Goal: Task Accomplishment & Management: Complete application form

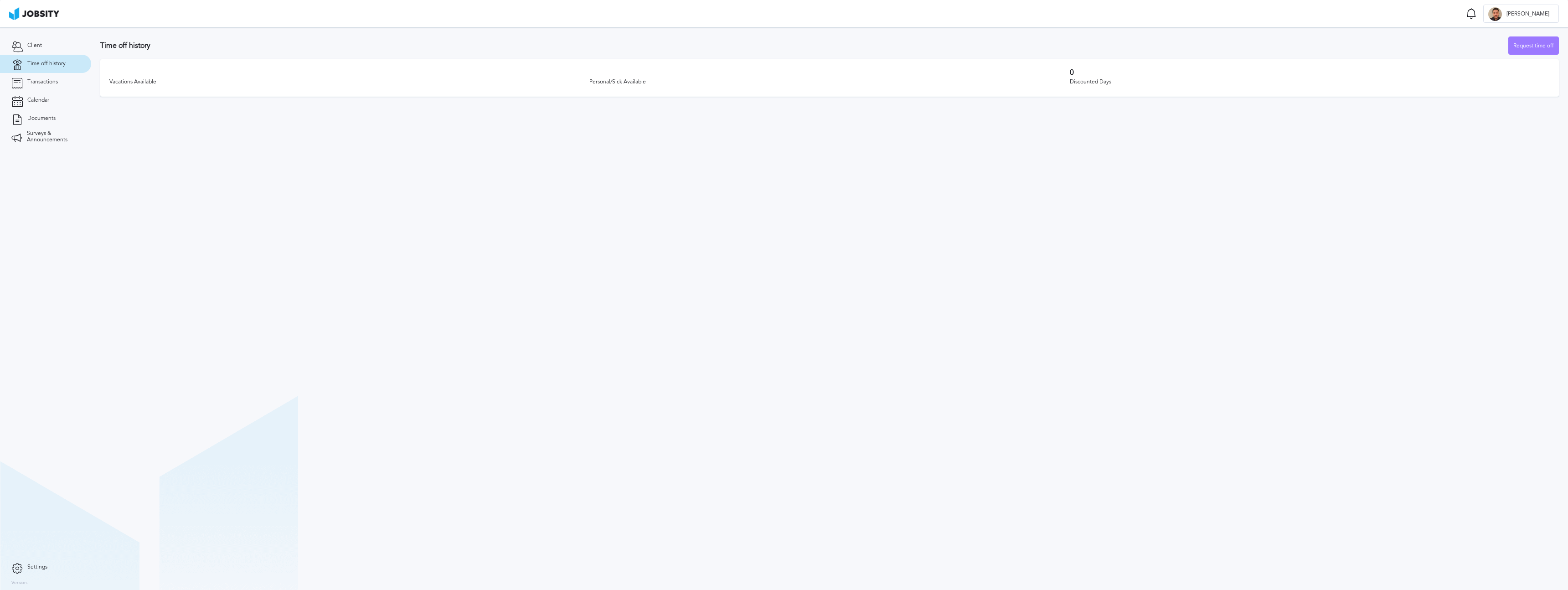
click at [481, 200] on section "Time off history Request time off Vacations Available Personal/Sick Available 0…" at bounding box center [830, 309] width 1477 height 563
click at [142, 77] on div "10 Vacations Available" at bounding box center [349, 77] width 480 height 19
click at [1528, 44] on div "Request time off" at bounding box center [1534, 46] width 50 height 18
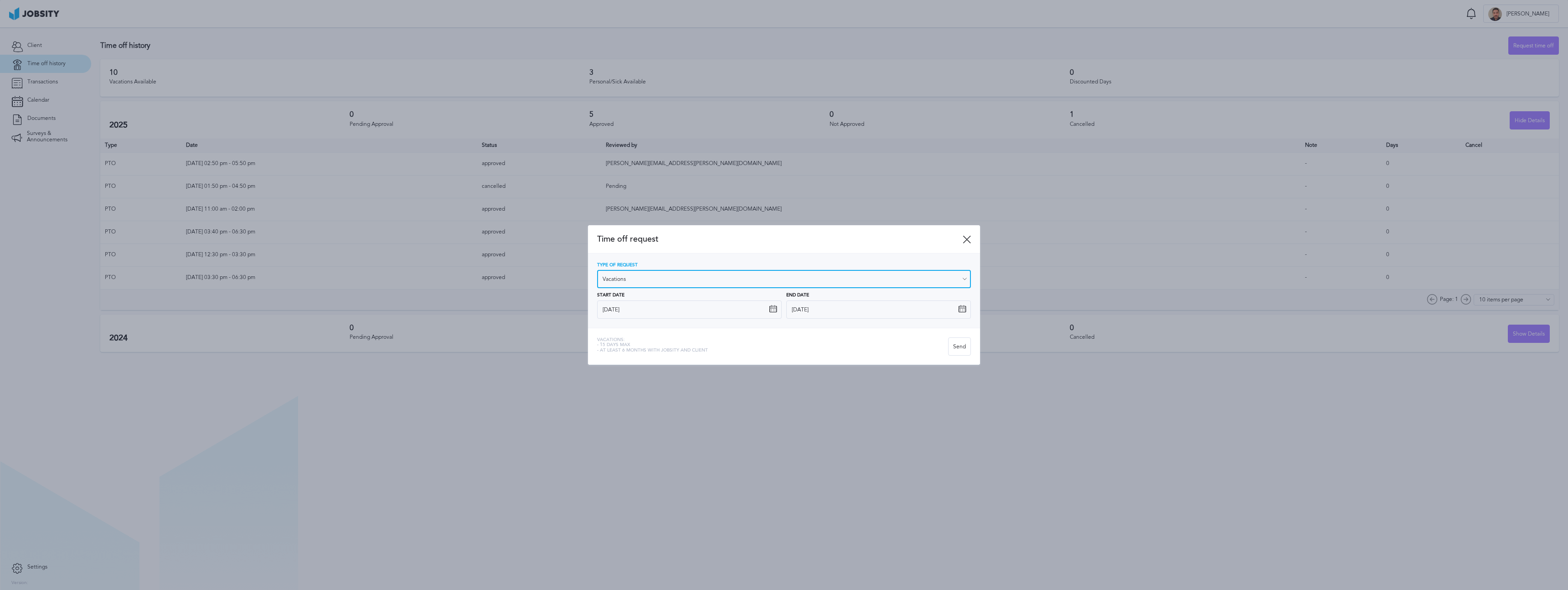
click at [656, 279] on input "Vacations" at bounding box center [784, 279] width 374 height 18
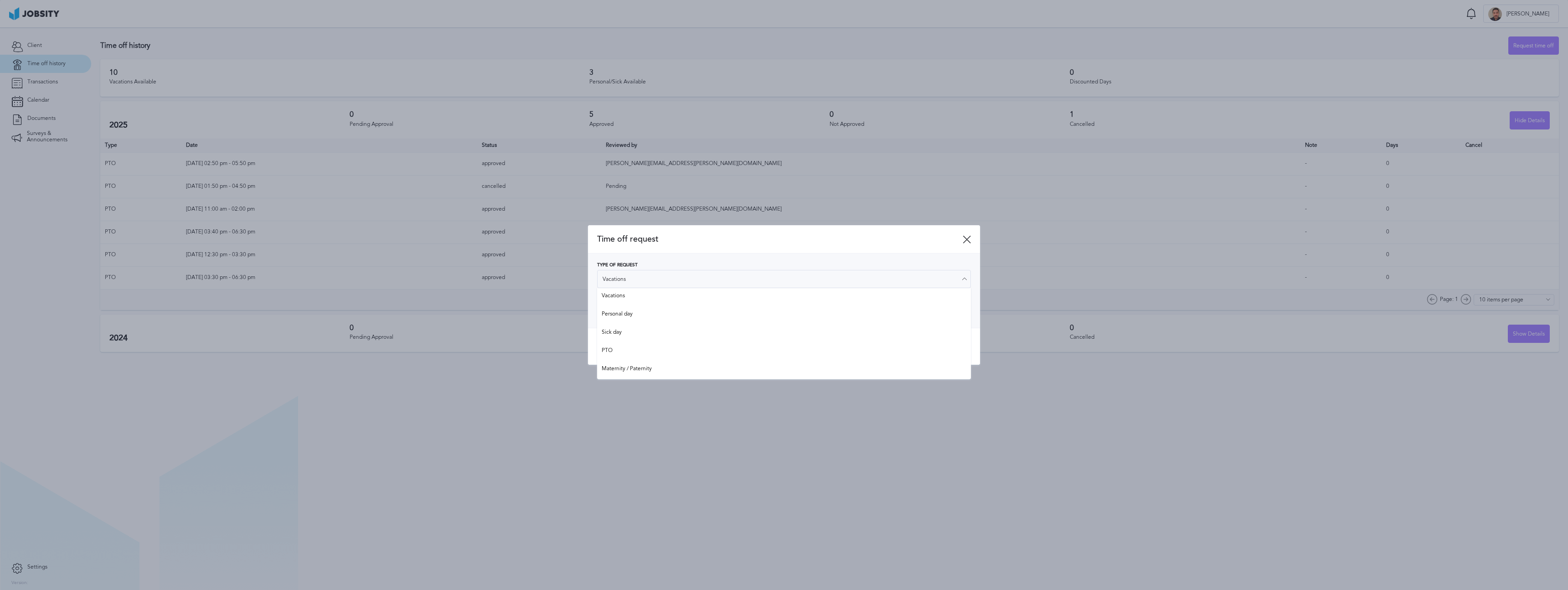
click at [592, 341] on div "Vacations: - 15 days max - At least 6 months with jobsity and client Send" at bounding box center [784, 346] width 392 height 37
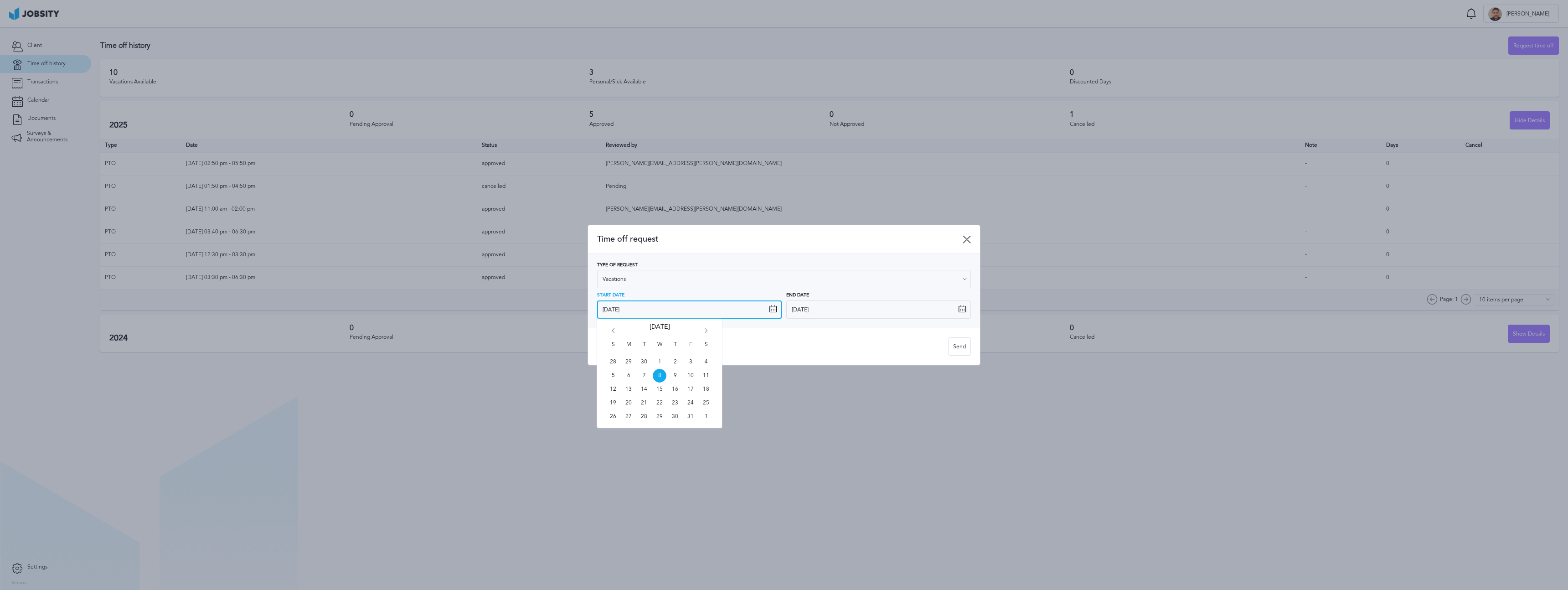
click at [640, 312] on input "10/8/2025" at bounding box center [689, 309] width 184 height 18
click at [708, 329] on icon "Go forward 1 month" at bounding box center [705, 332] width 8 height 8
click at [629, 387] on span "10" at bounding box center [628, 389] width 13 height 13
type input "11/10/2025"
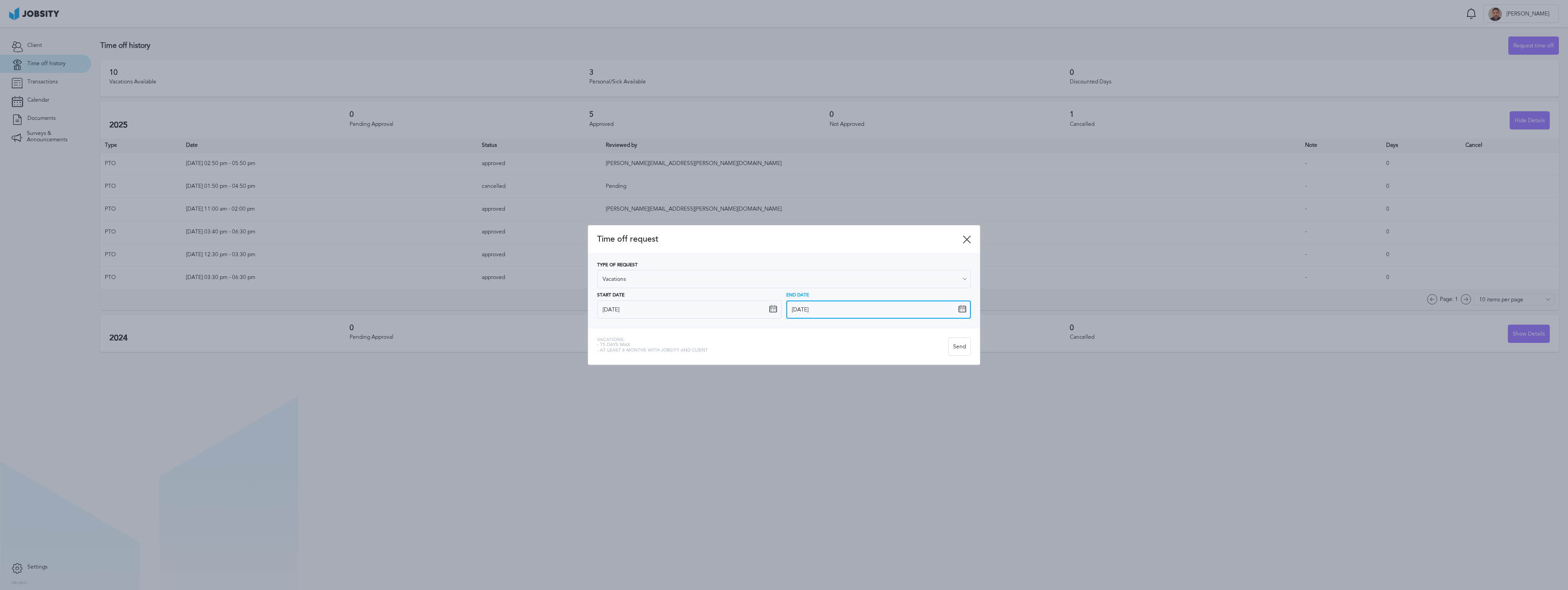
click at [819, 315] on input "10/8/2025" at bounding box center [878, 309] width 184 height 18
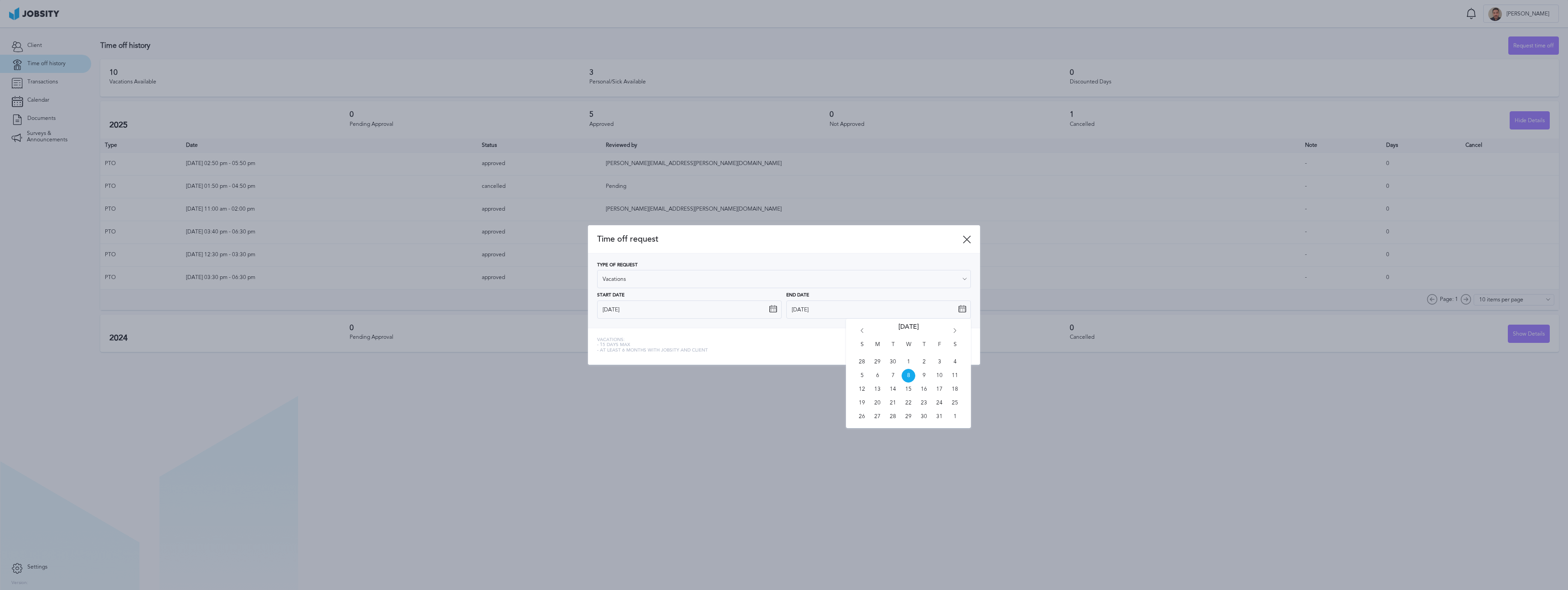
click at [957, 331] on icon "Go forward 1 month" at bounding box center [954, 332] width 8 height 8
click at [942, 402] on span "21" at bounding box center [939, 403] width 13 height 13
type input "11/21/2025"
click at [774, 309] on icon at bounding box center [772, 309] width 8 height 8
click at [771, 312] on icon at bounding box center [772, 309] width 8 height 8
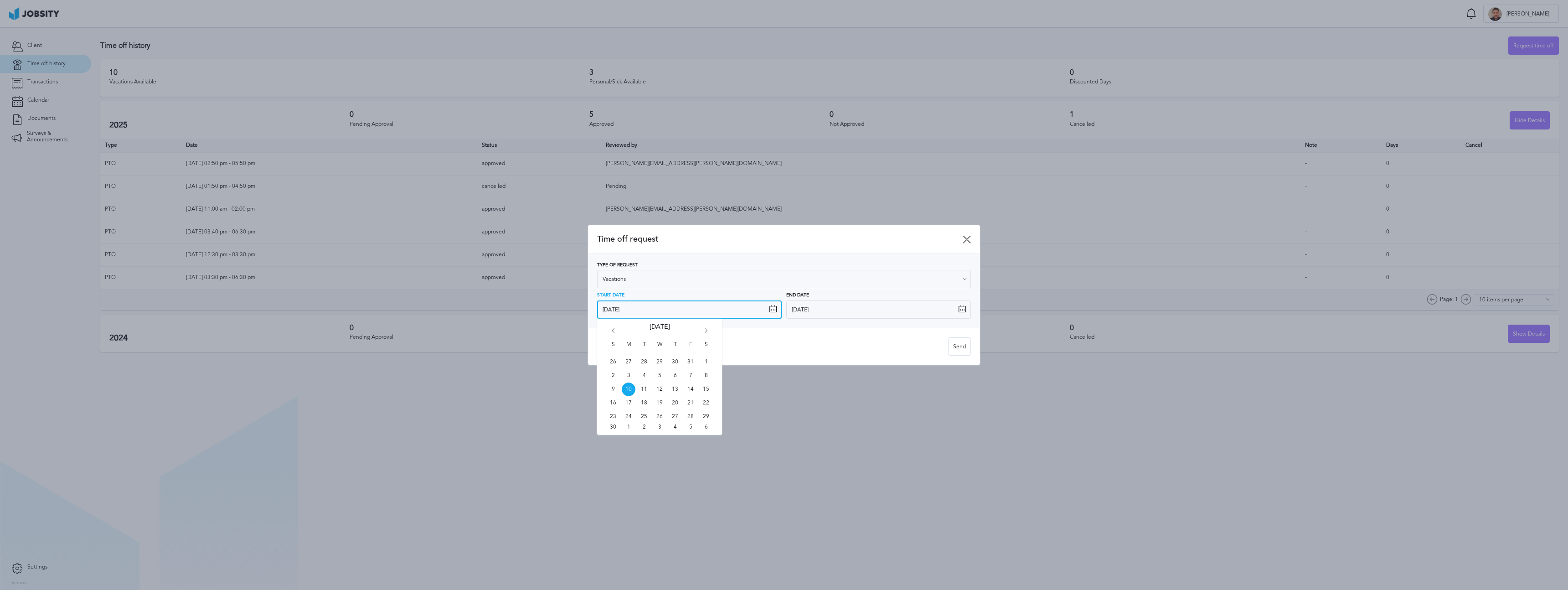
click at [731, 309] on input "11/10/2025" at bounding box center [689, 309] width 184 height 18
click at [850, 331] on div "Vacations: - 15 days max - At least 6 months with jobsity and client Send" at bounding box center [784, 346] width 392 height 37
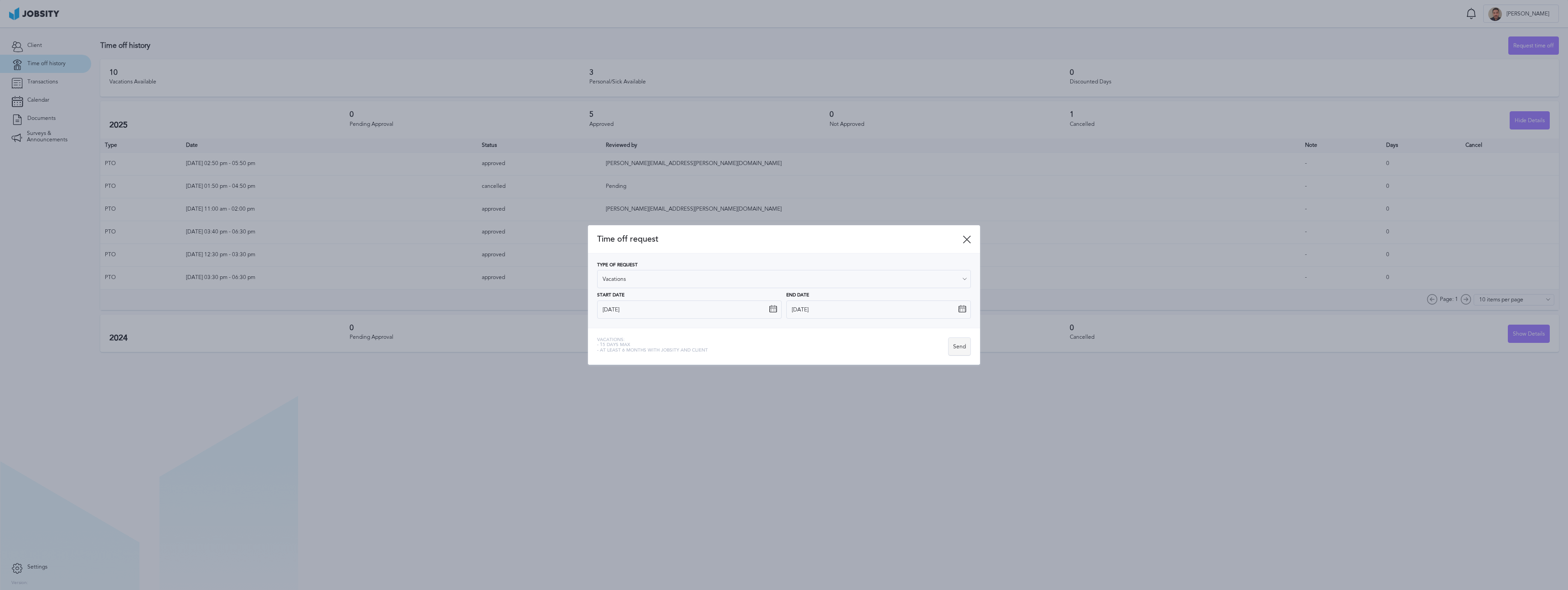
click at [962, 349] on div "Send" at bounding box center [959, 347] width 22 height 18
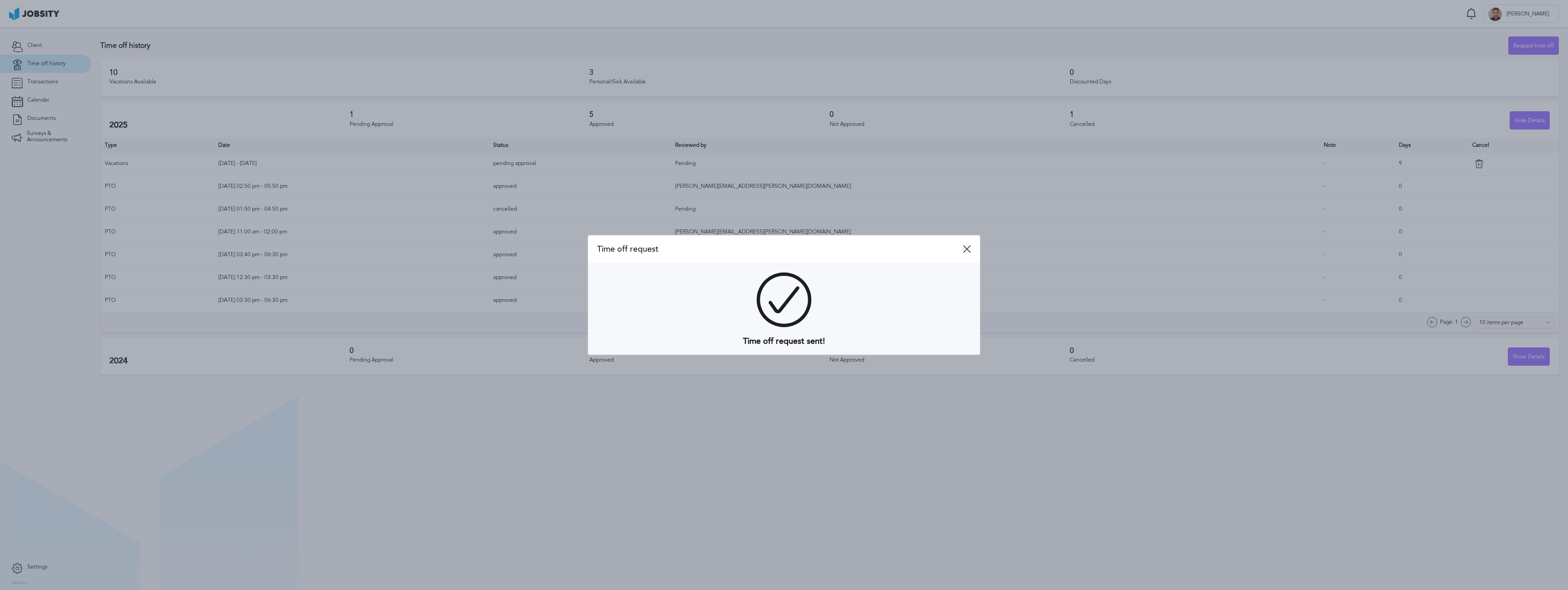
click at [968, 250] on icon at bounding box center [967, 248] width 8 height 8
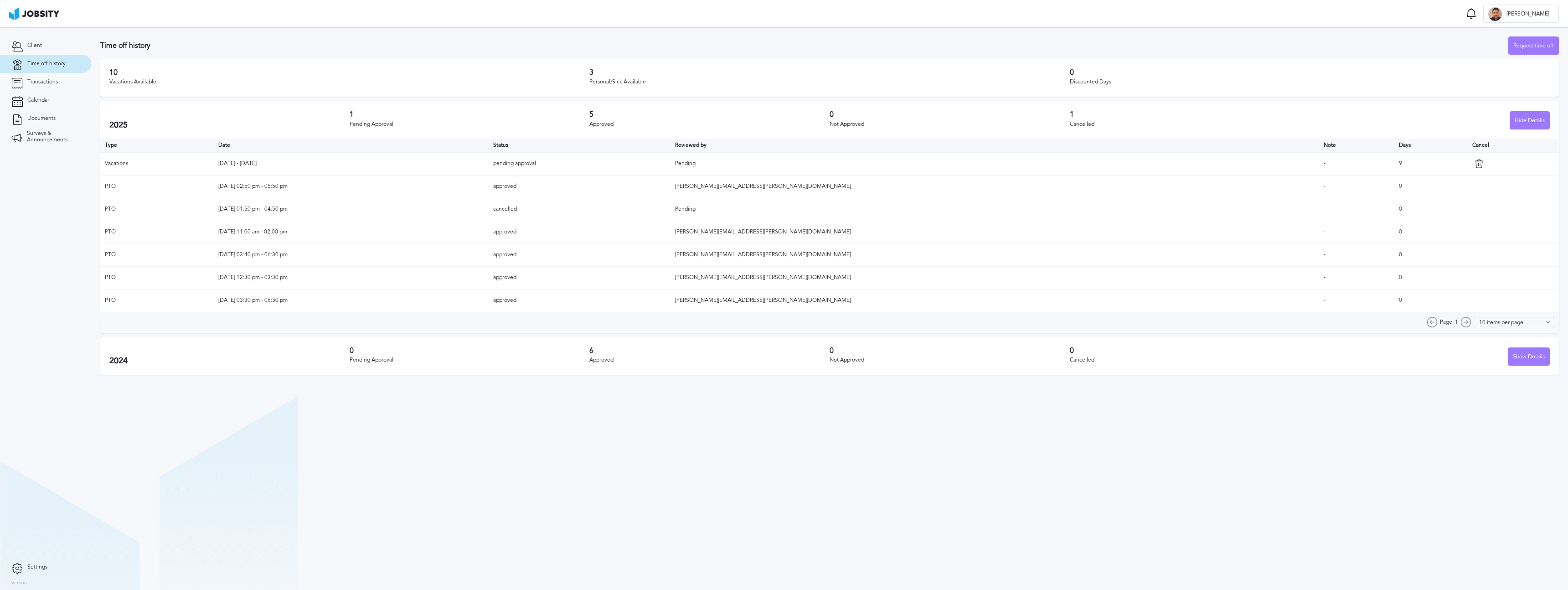
click at [433, 441] on section "Time off history Request time off 10 Vacations Available 3 Personal/Sick Availa…" at bounding box center [830, 309] width 1477 height 563
